Goal: Transaction & Acquisition: Purchase product/service

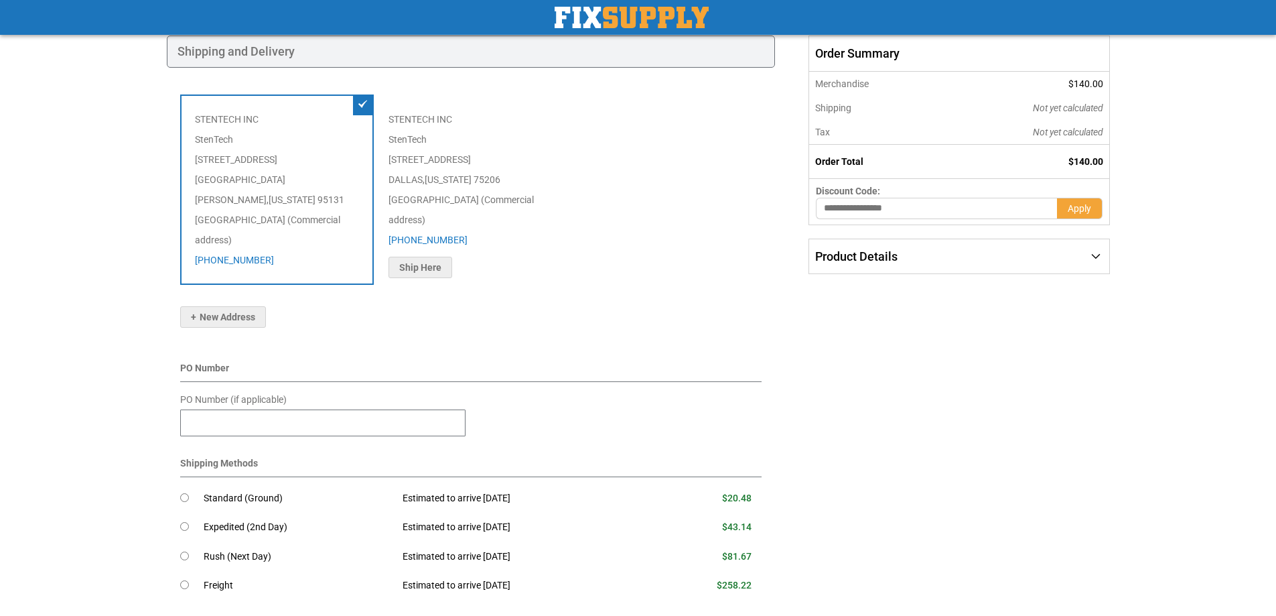
scroll to position [201, 0]
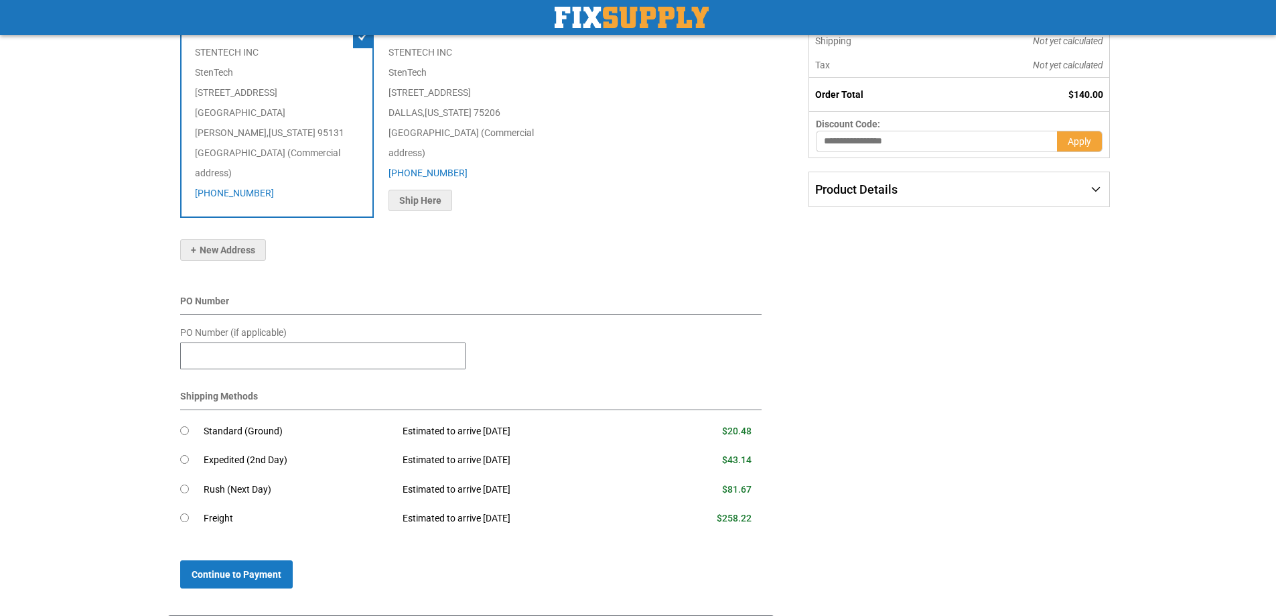
click at [238, 417] on td "Standard (Ground)" at bounding box center [299, 431] width 190 height 29
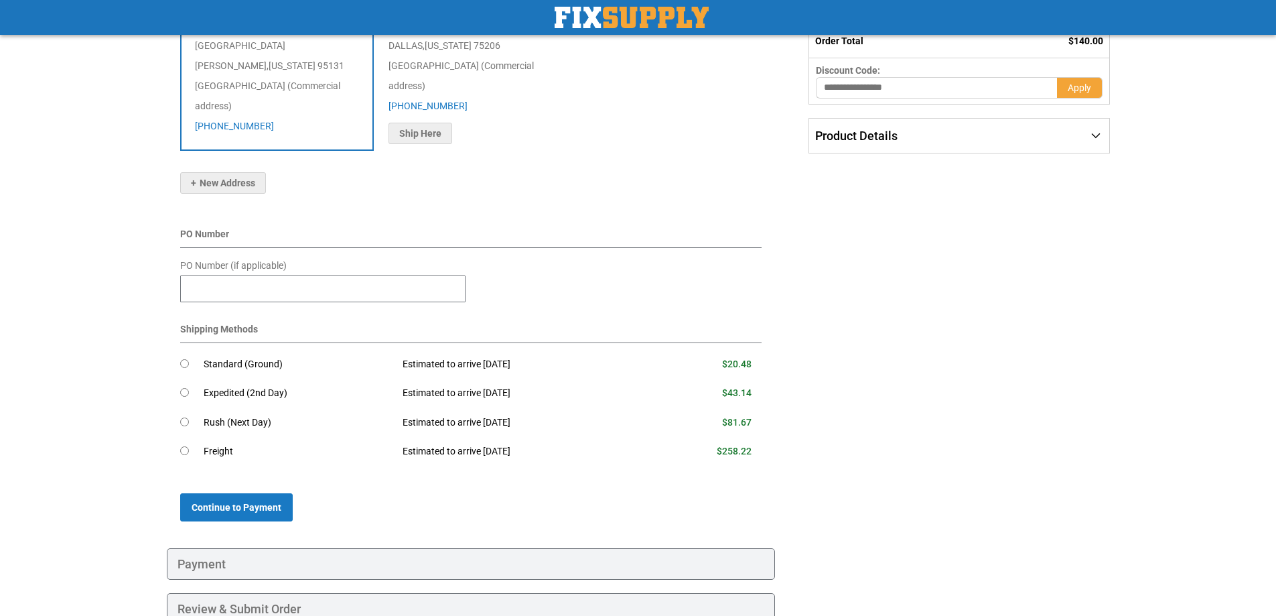
scroll to position [324, 0]
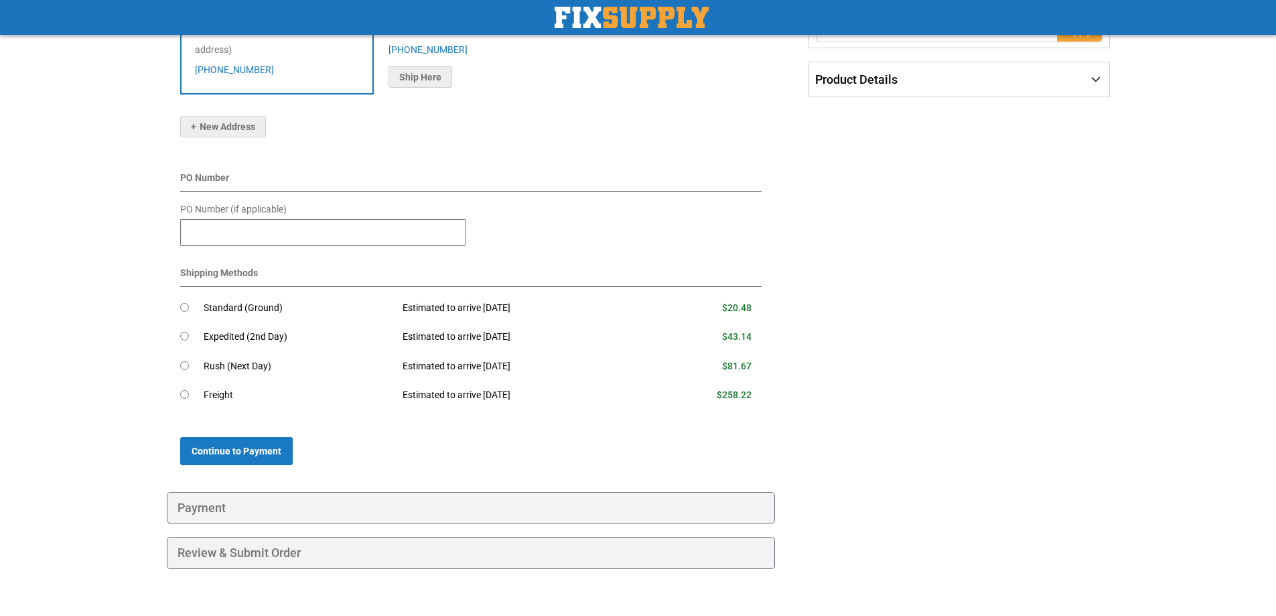
click at [279, 492] on div "Payment" at bounding box center [471, 508] width 609 height 32
click at [189, 492] on div "Payment" at bounding box center [471, 508] width 609 height 32
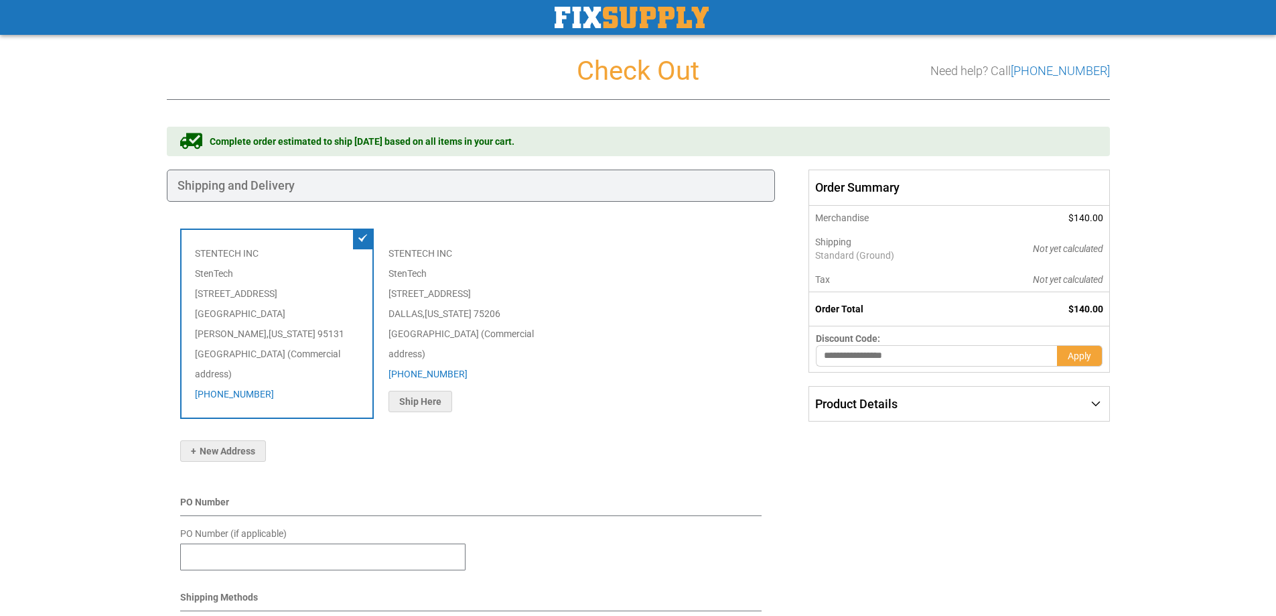
scroll to position [268, 0]
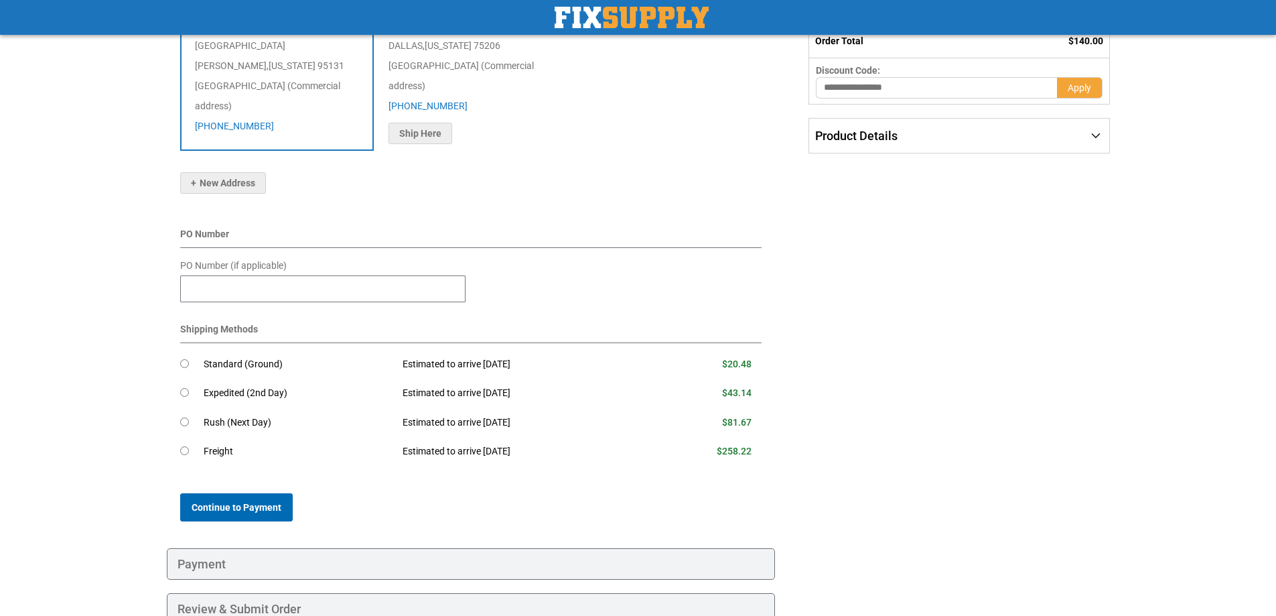
click at [257, 493] on button "Continue to Payment" at bounding box center [236, 507] width 113 height 28
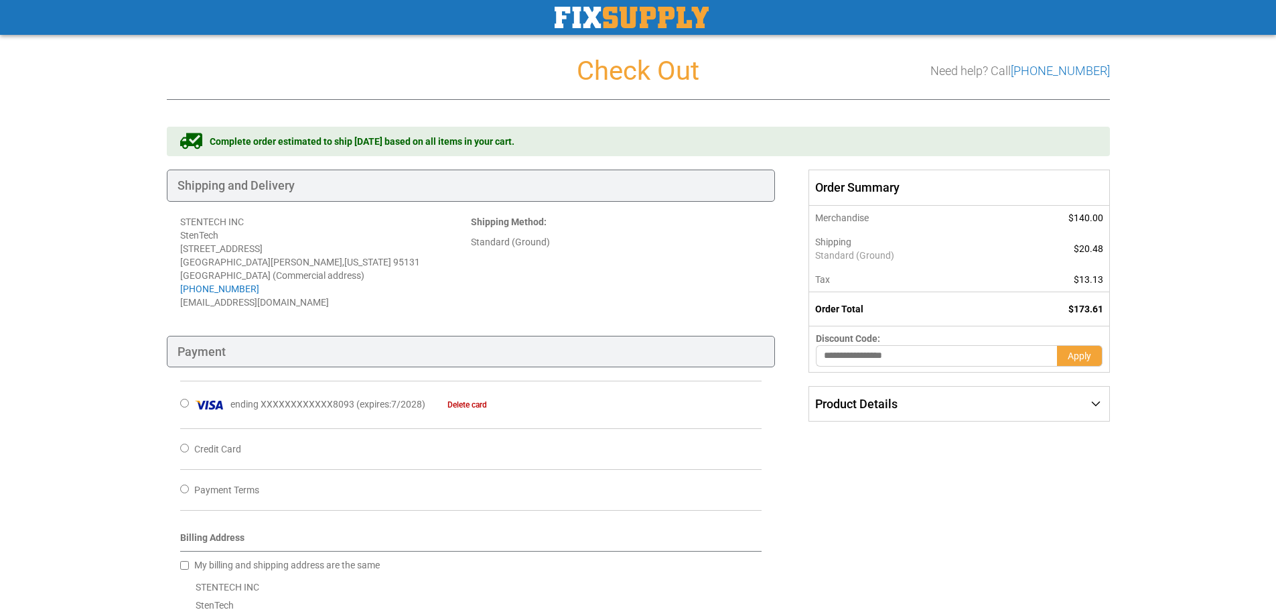
click at [621, 11] on img "store logo" at bounding box center [632, 17] width 154 height 21
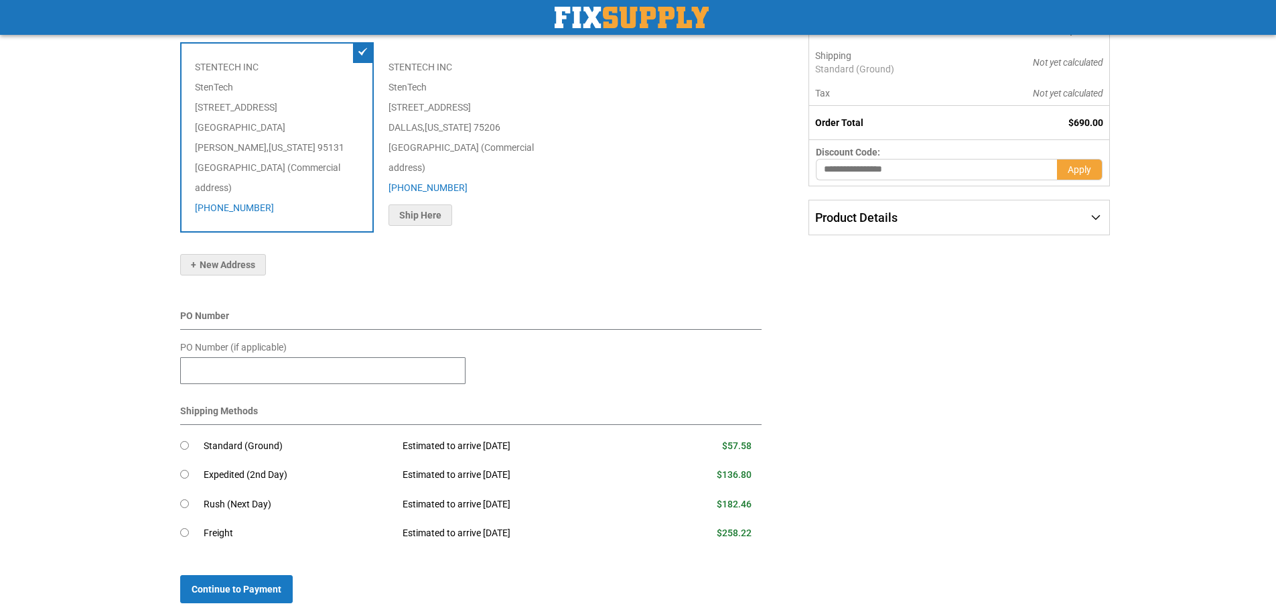
scroll to position [324, 0]
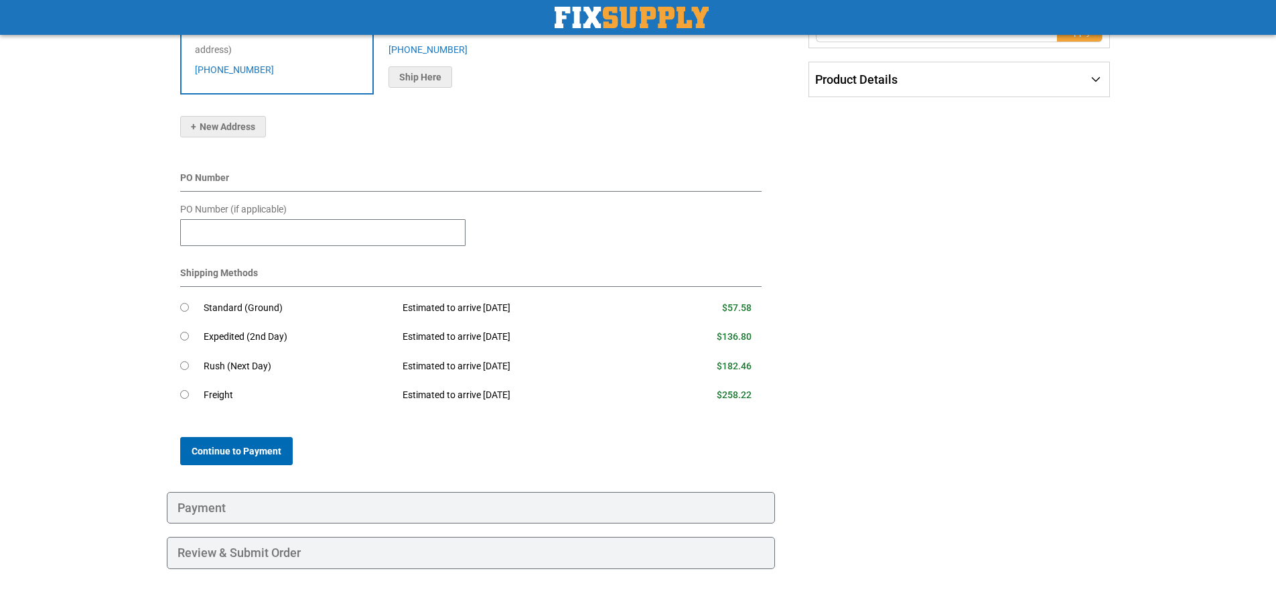
click at [249, 445] on span "Continue to Payment" at bounding box center [237, 450] width 90 height 11
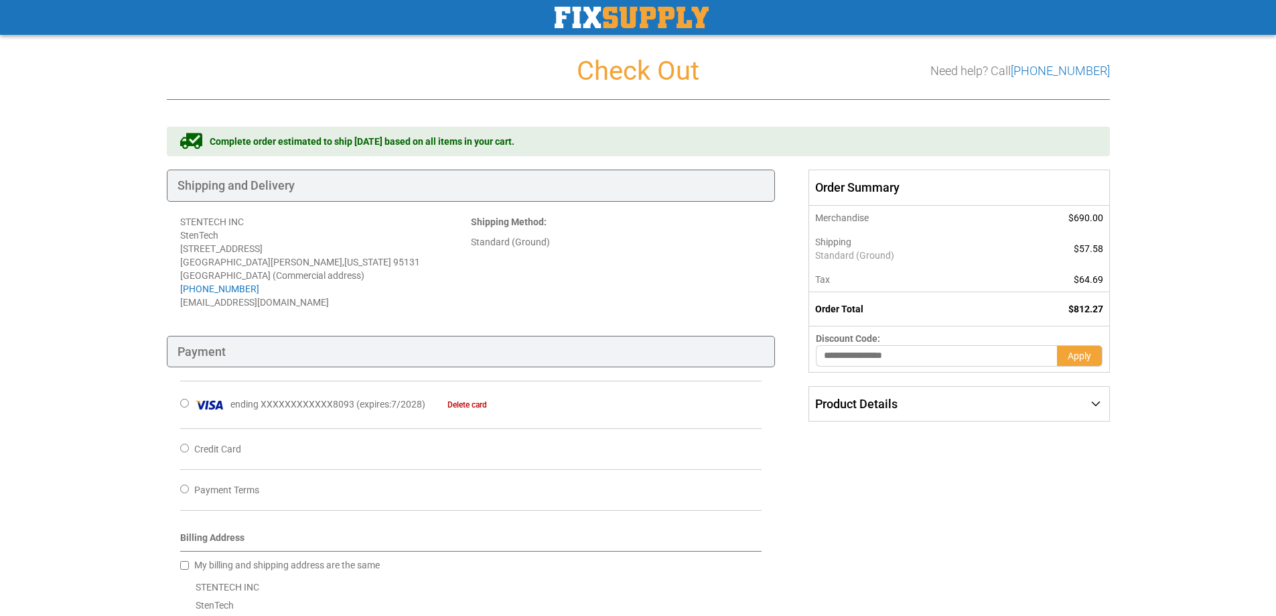
click at [393, 355] on div "Payment" at bounding box center [471, 352] width 609 height 32
click at [467, 407] on link "Delete card" at bounding box center [457, 404] width 60 height 9
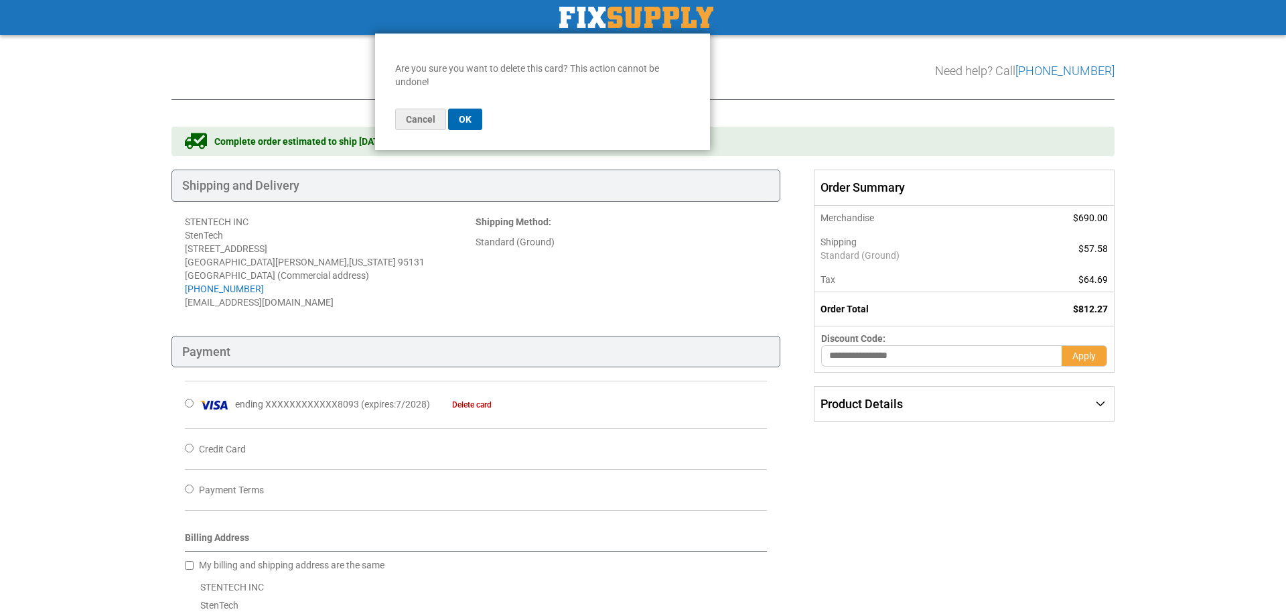
click at [463, 127] on button "OK" at bounding box center [465, 119] width 34 height 21
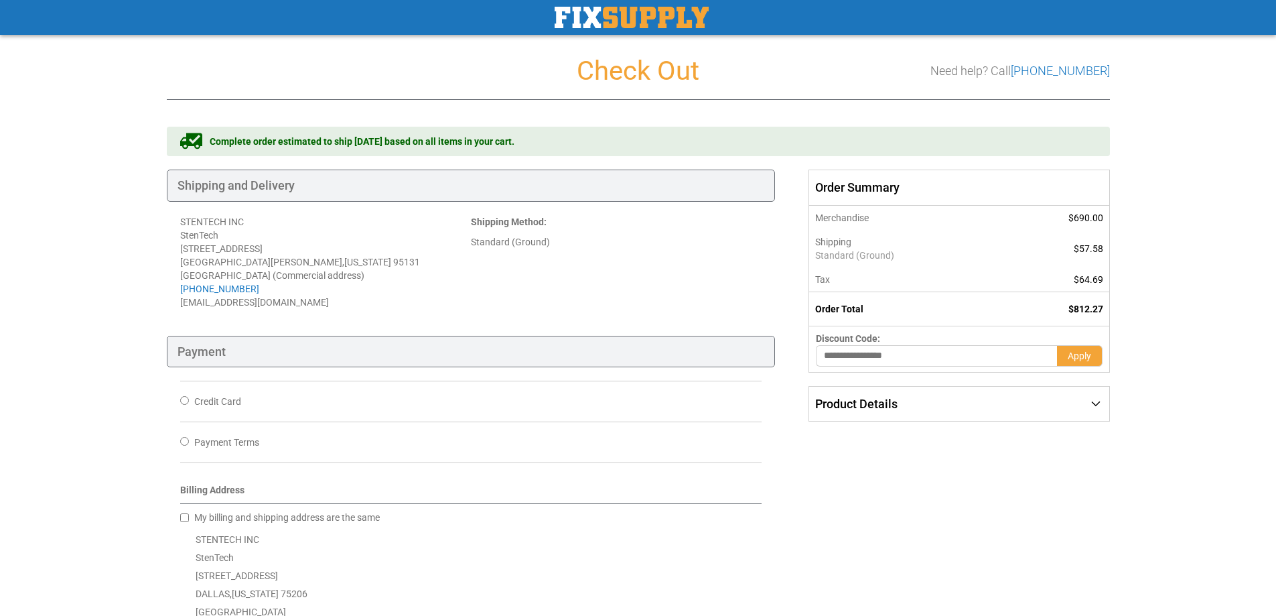
click at [216, 405] on span "Credit Card" at bounding box center [217, 401] width 47 height 11
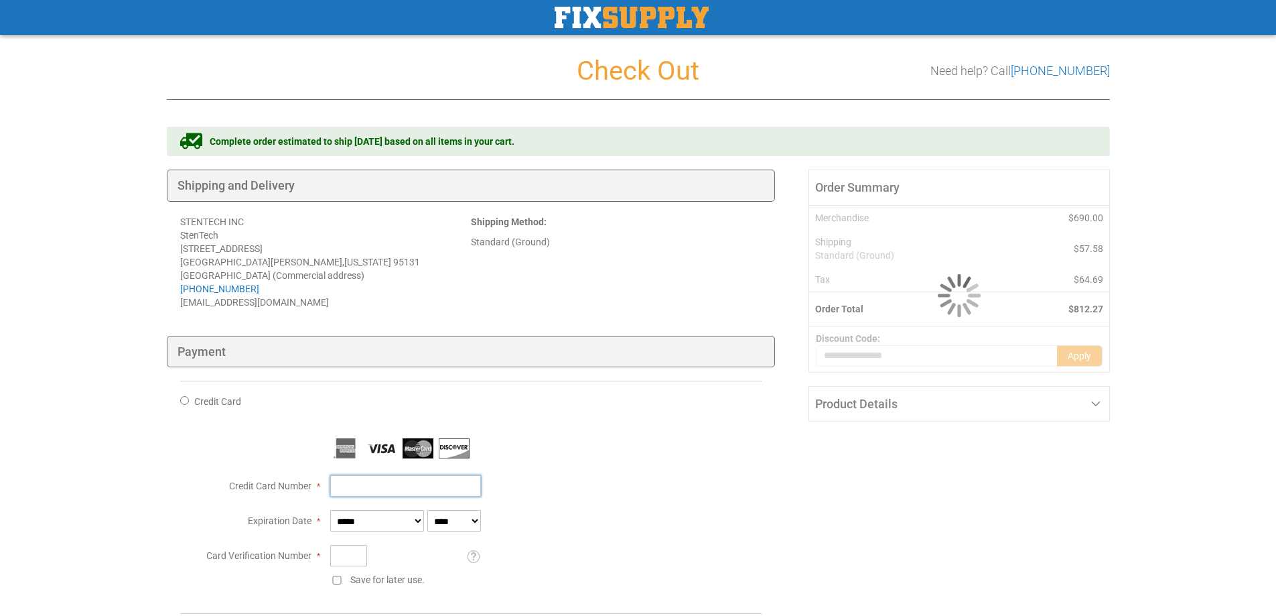
click at [358, 484] on input "Credit Card Number" at bounding box center [405, 485] width 151 height 21
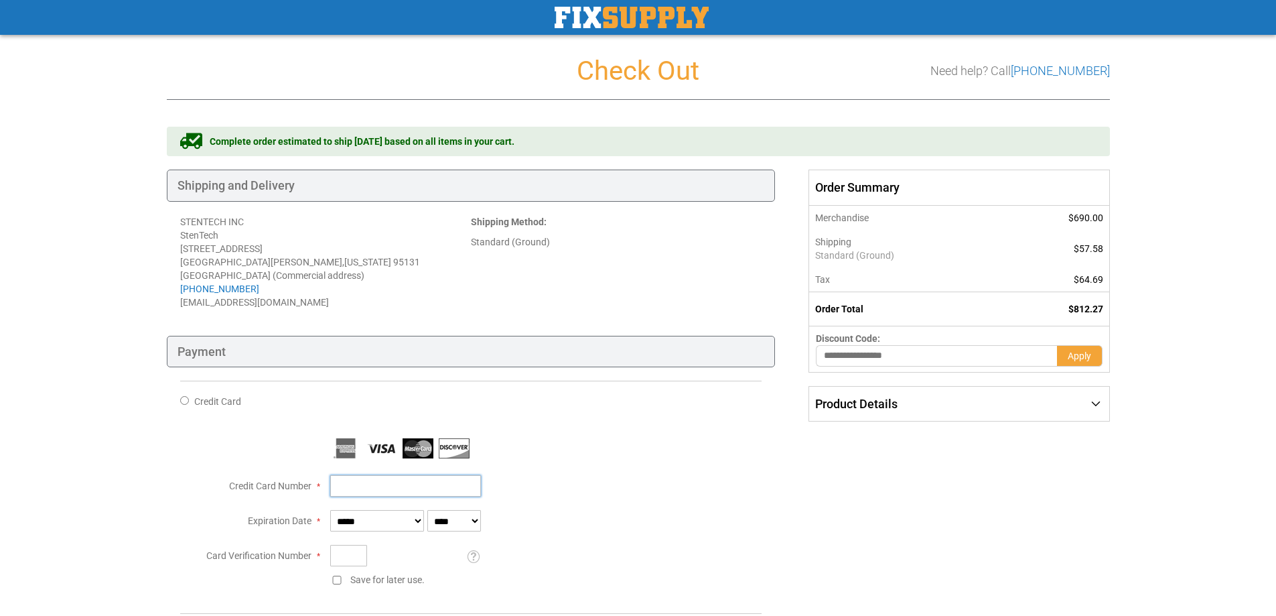
click at [390, 489] on input "Credit Card Number" at bounding box center [405, 485] width 151 height 21
type input "**********"
click at [916, 561] on div "Shipping Payment Review & Submit Order Complete order estimated to ship Wed. Au…" at bounding box center [638, 594] width 943 height 934
click at [394, 518] on select "**********" at bounding box center [377, 520] width 94 height 21
select select "*"
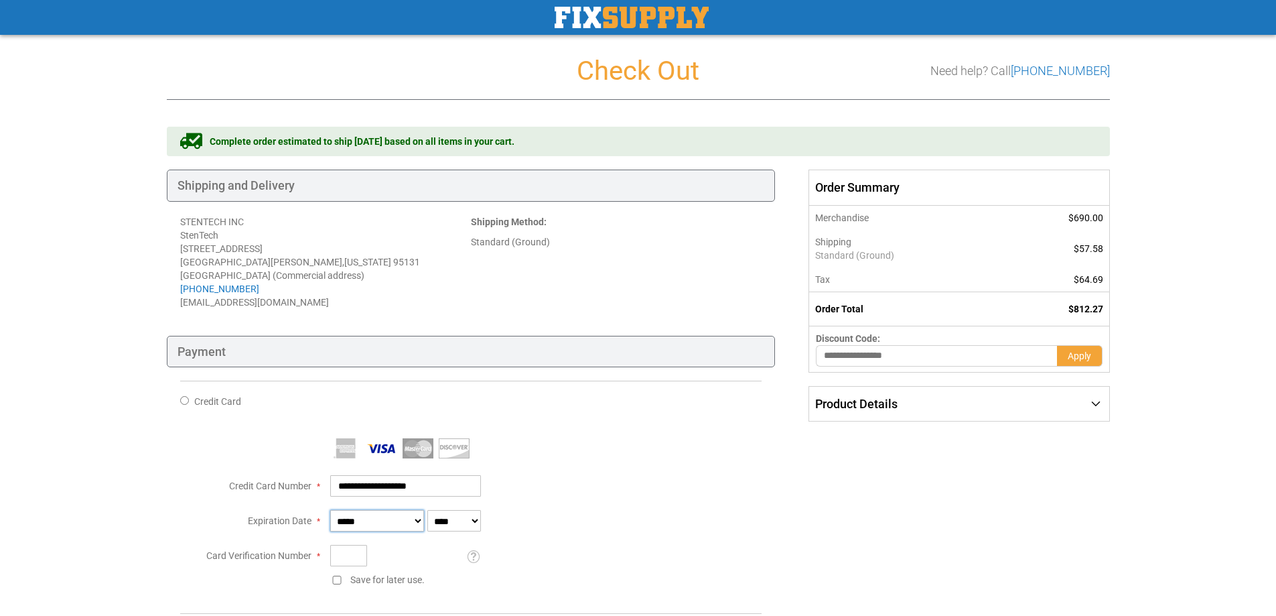
click at [330, 511] on select "**********" at bounding box center [377, 520] width 94 height 21
click at [453, 524] on select "**** **** **** **** **** **** **** **** **** **** **** ****" at bounding box center [454, 520] width 54 height 21
select select "****"
click at [427, 511] on select "**** **** **** **** **** **** **** **** **** **** **** ****" at bounding box center [454, 520] width 54 height 21
click at [346, 557] on input "Card Verification Number" at bounding box center [348, 555] width 37 height 21
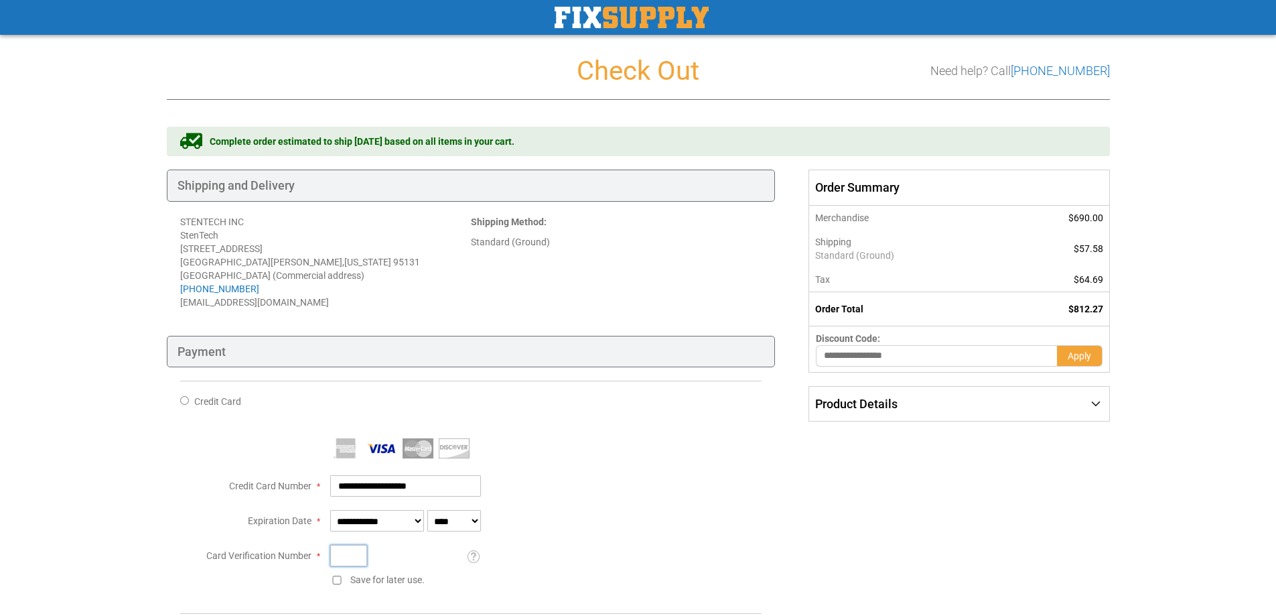
type input "***"
drag, startPoint x: 638, startPoint y: 523, endPoint x: 640, endPoint y: 537, distance: 14.3
click at [638, 524] on div "**********" at bounding box center [546, 520] width 432 height 21
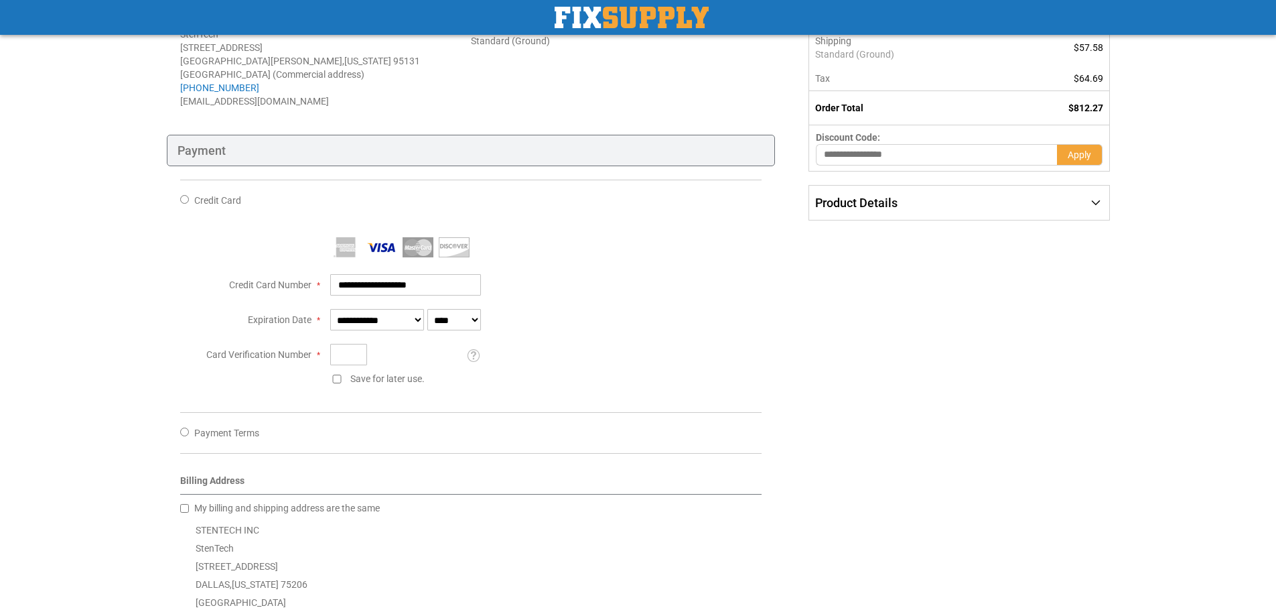
scroll to position [268, 0]
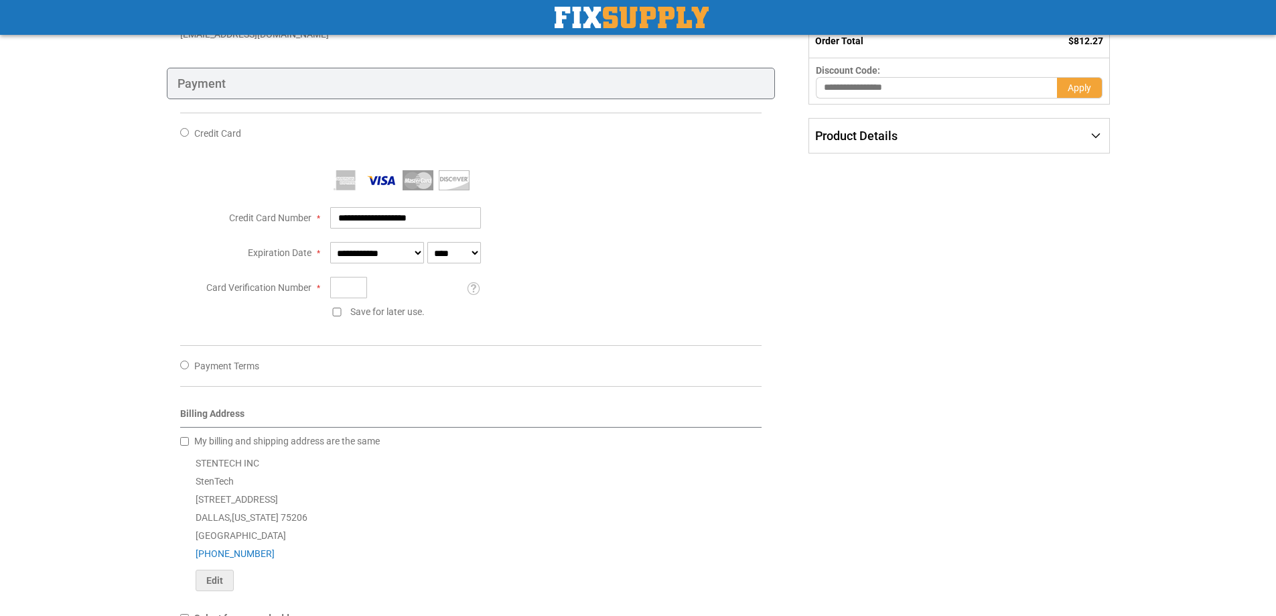
click at [186, 447] on div "My billing and shipping address are the same" at bounding box center [471, 440] width 582 height 13
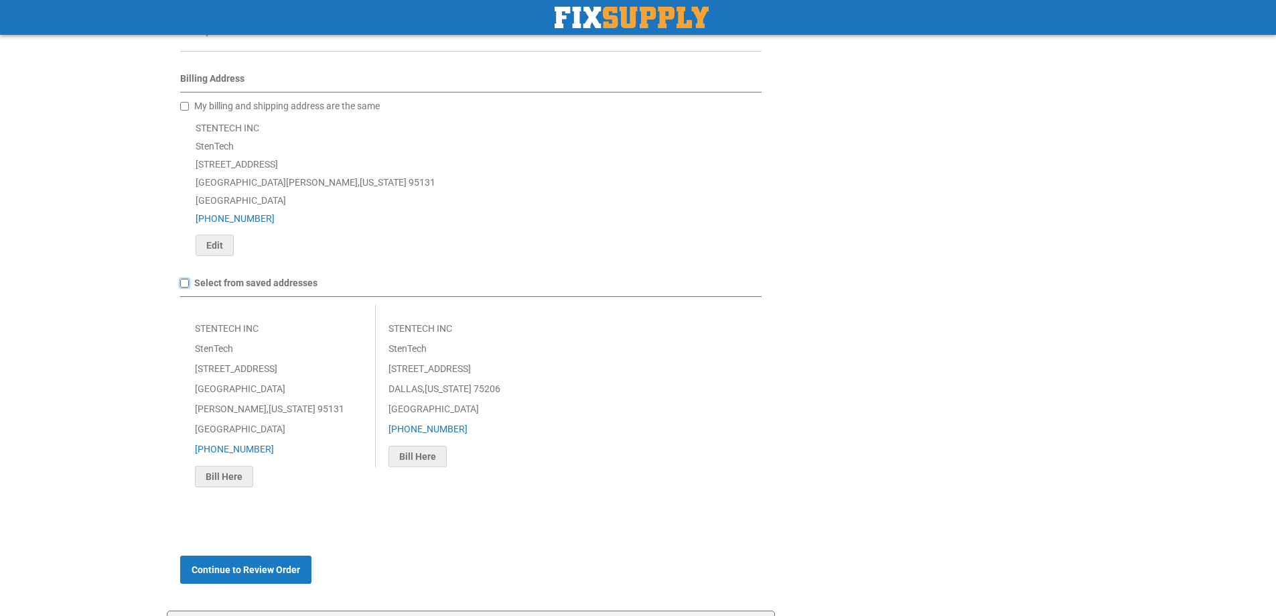
scroll to position [670, 0]
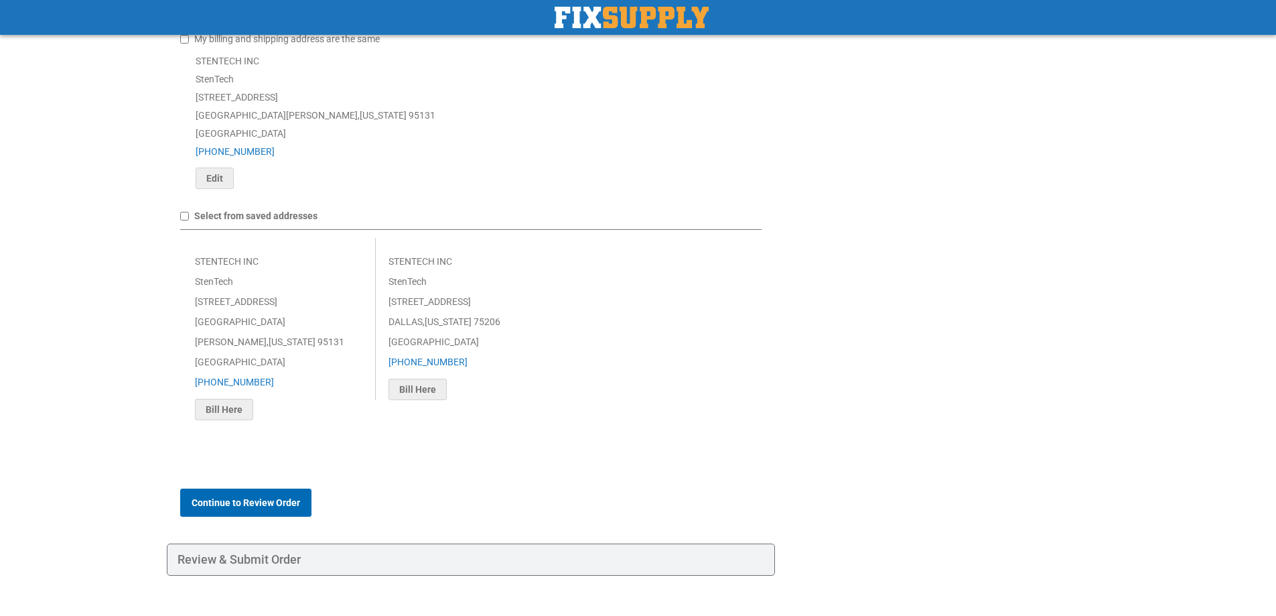
click at [233, 508] on span "Continue to Review Order" at bounding box center [246, 502] width 109 height 11
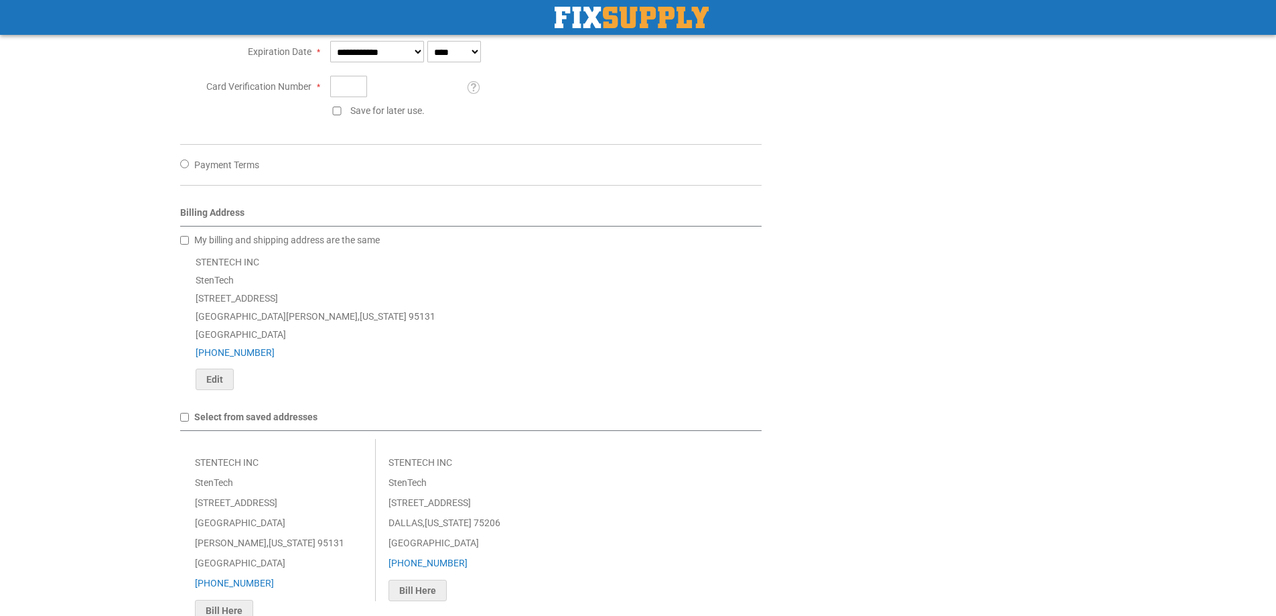
scroll to position [603, 0]
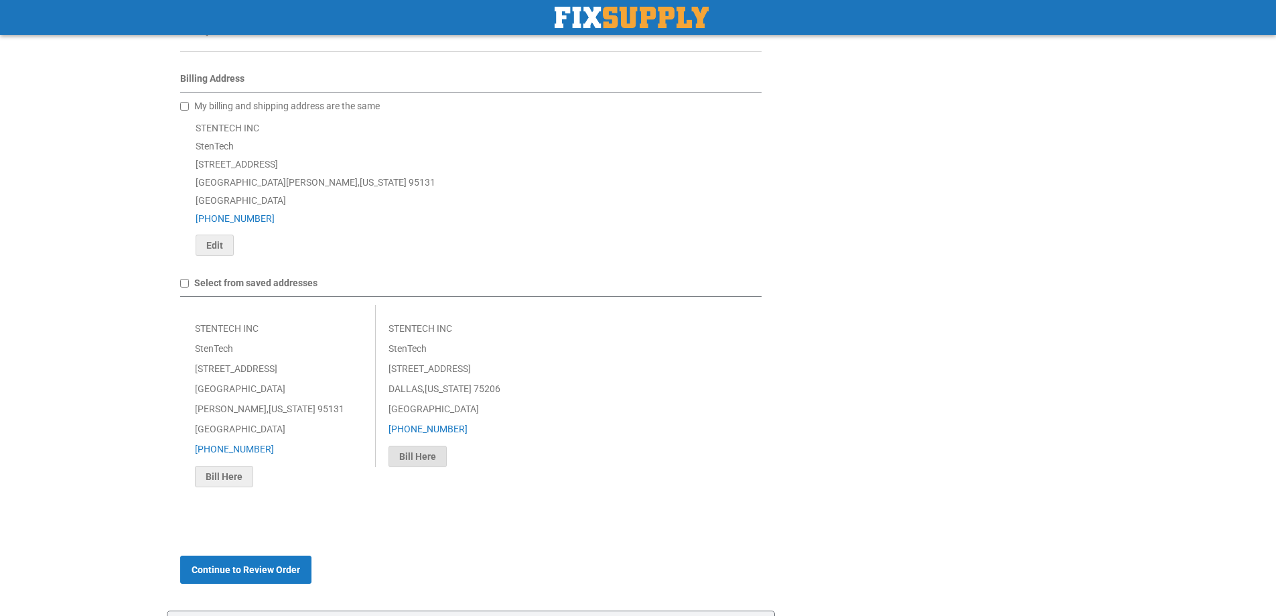
click at [431, 460] on span "Bill Here" at bounding box center [417, 456] width 37 height 11
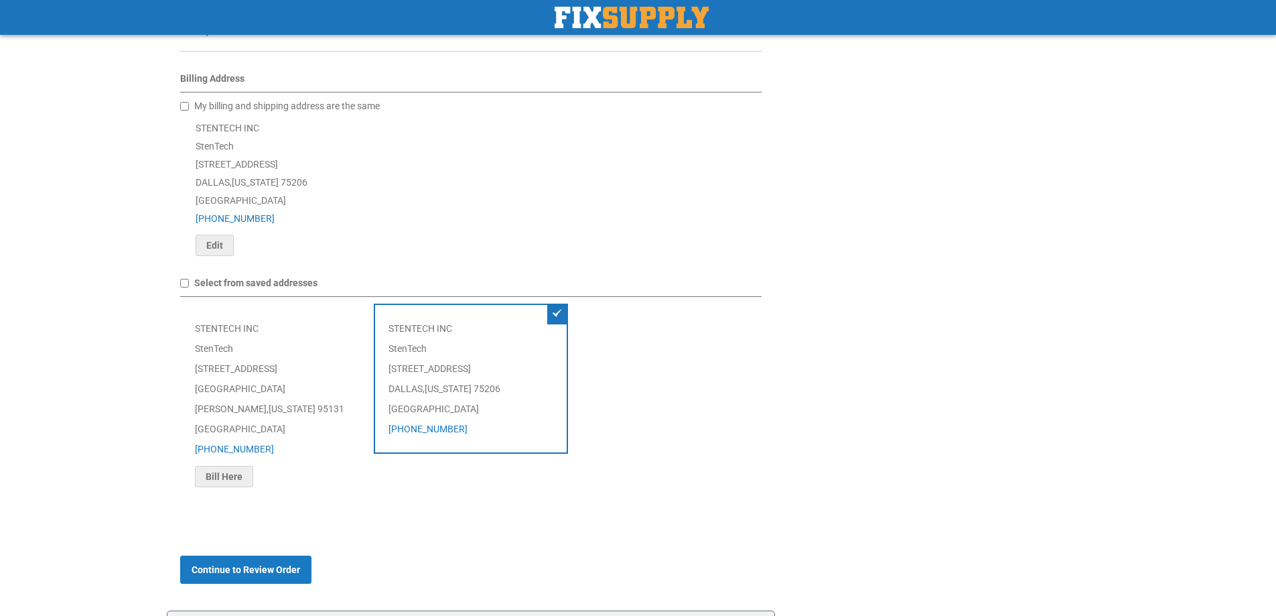
scroll to position [670, 0]
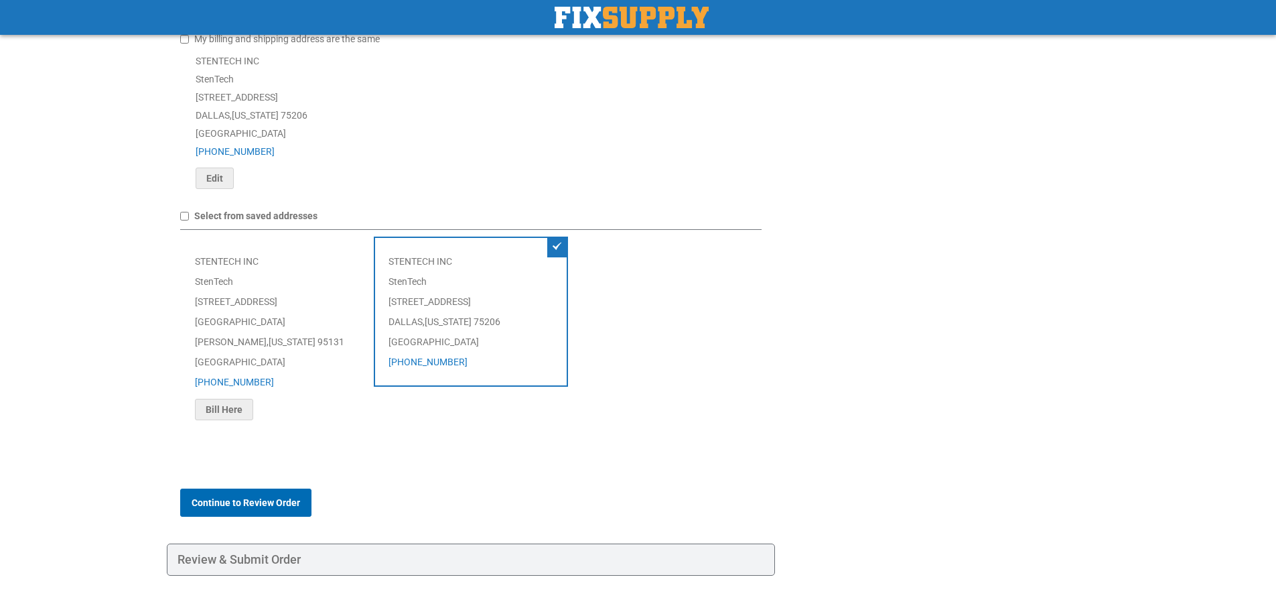
click at [258, 506] on span "Continue to Review Order" at bounding box center [246, 502] width 109 height 11
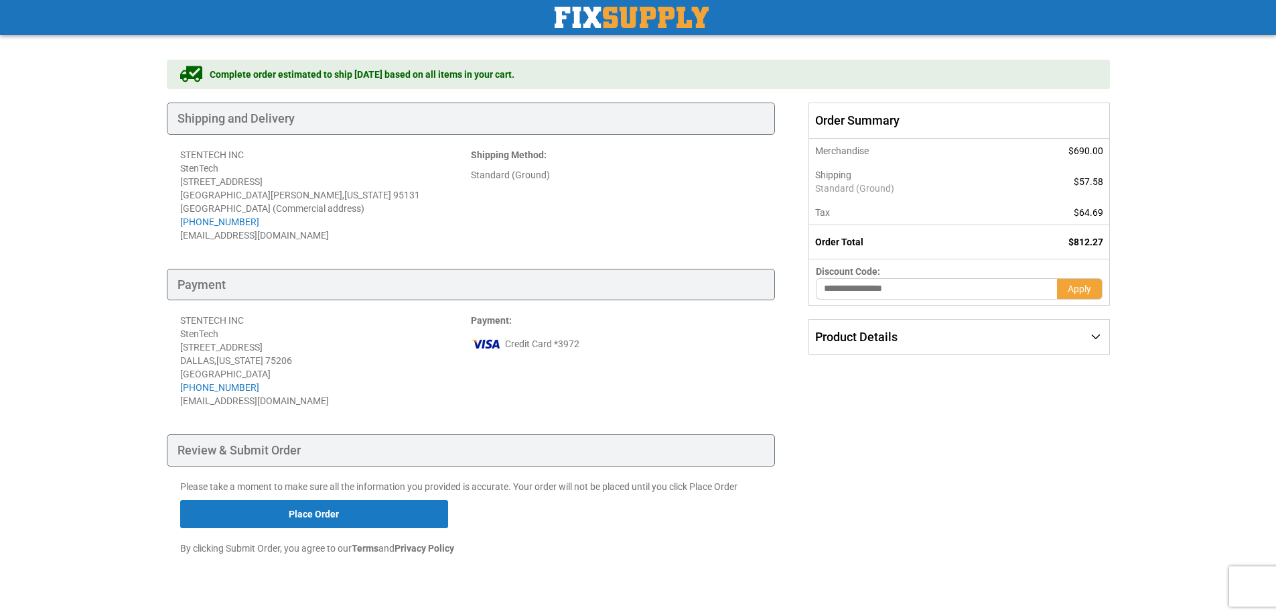
scroll to position [93, 0]
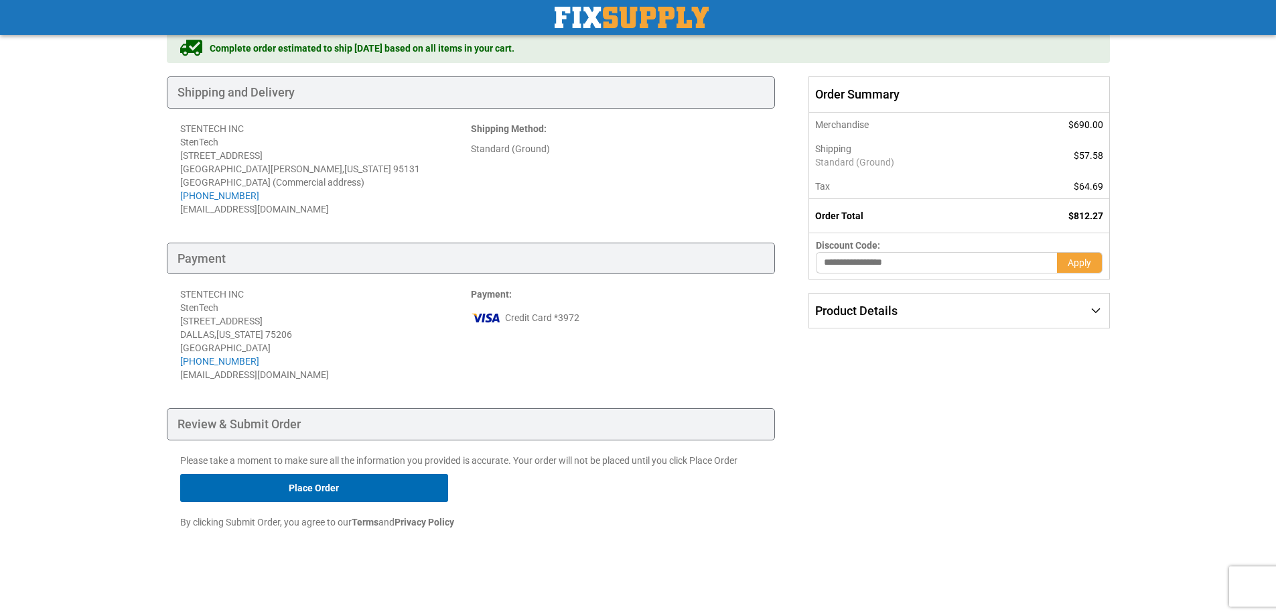
click at [315, 485] on button "Place Order" at bounding box center [314, 488] width 268 height 28
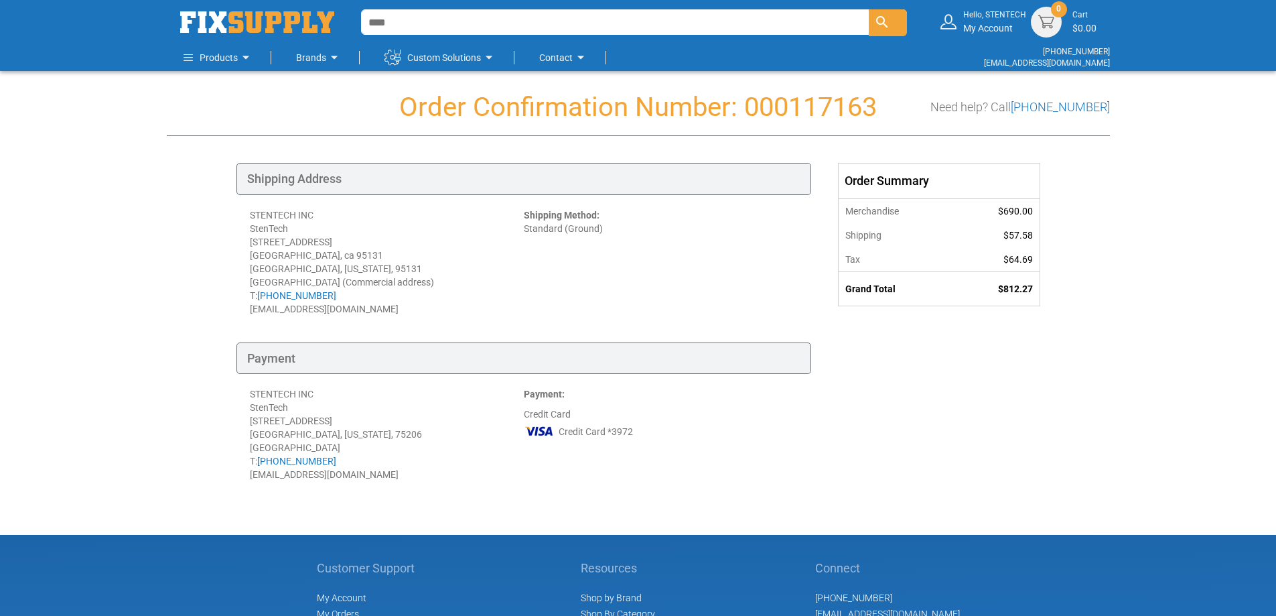
click at [1139, 218] on div "Toggle Nav Find Find Find Hello, STENTECH My Account Machine Screw - [PERSON_NA…" at bounding box center [638, 407] width 1276 height 814
drag, startPoint x: 1187, startPoint y: 0, endPoint x: 1184, endPoint y: 130, distance: 130.0
click at [1178, 289] on div "Toggle Nav Find Find Find Hello, STENTECH My Account Machine Screw - [PERSON_NA…" at bounding box center [638, 407] width 1276 height 814
